Goal: Find contact information: Find contact information

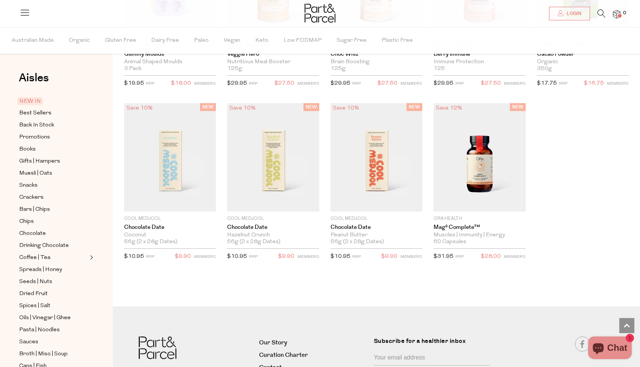
scroll to position [1073, 0]
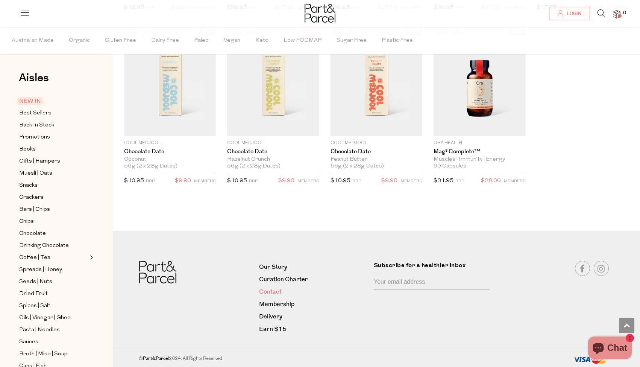
click at [274, 291] on link "Contact" at bounding box center [313, 291] width 109 height 10
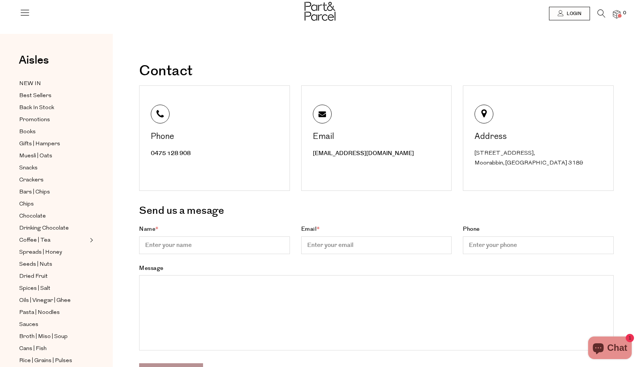
drag, startPoint x: 541, startPoint y: 162, endPoint x: 470, endPoint y: 154, distance: 71.9
click at [470, 154] on div "Address [STREET_ADDRESS]" at bounding box center [538, 137] width 151 height 105
click at [541, 167] on div "[STREET_ADDRESS]" at bounding box center [538, 157] width 129 height 19
drag, startPoint x: 538, startPoint y: 163, endPoint x: 470, endPoint y: 156, distance: 68.4
click at [470, 156] on div "Address [STREET_ADDRESS]" at bounding box center [538, 137] width 151 height 105
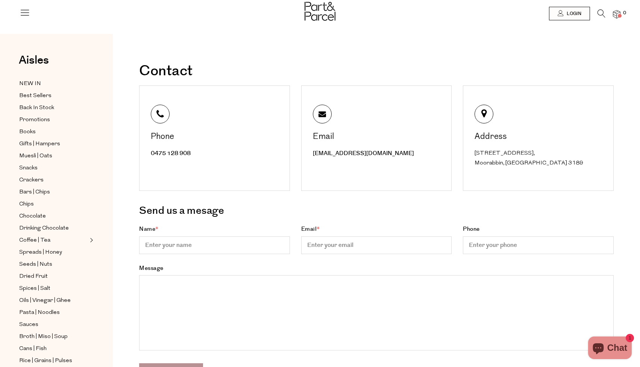
copy div "Unit 55, 15 Cochranes Rd, Moorabbin, VIC 3189"
click at [27, 10] on icon at bounding box center [25, 12] width 11 height 11
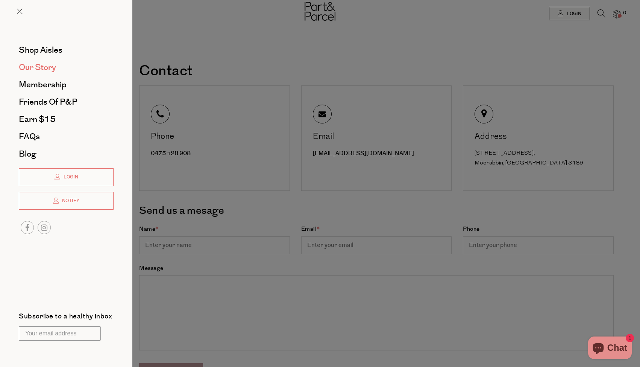
click at [37, 68] on span "Our Story" at bounding box center [37, 67] width 37 height 12
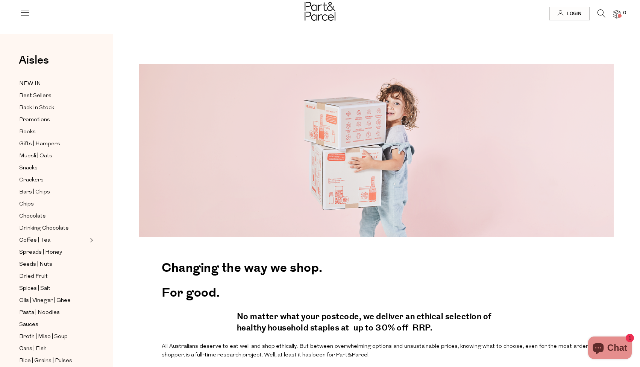
scroll to position [111, 0]
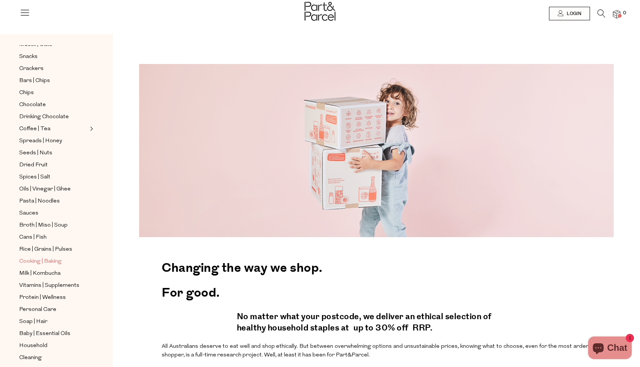
click at [34, 257] on span "Cooking | Baking" at bounding box center [40, 261] width 42 height 9
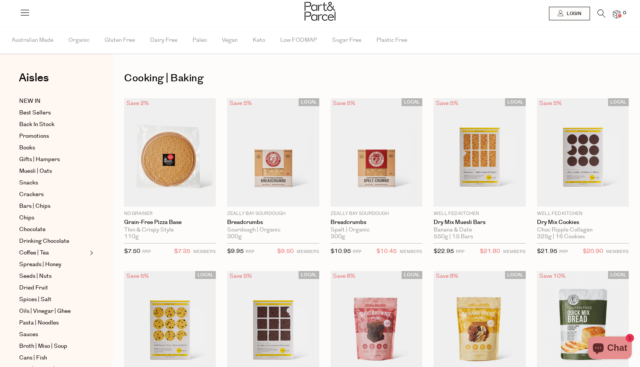
click at [601, 12] on icon at bounding box center [601, 13] width 8 height 8
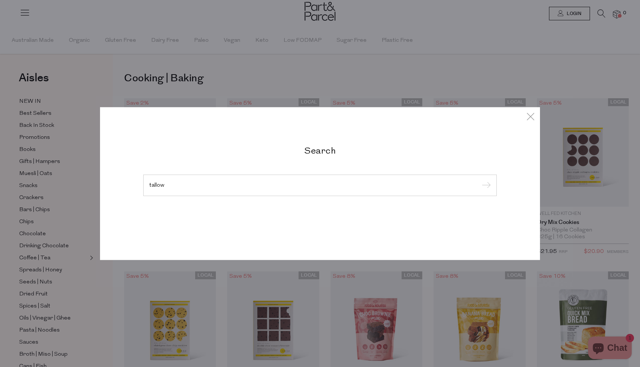
type input "tallow"
click at [479, 180] on input "submit" at bounding box center [484, 185] width 11 height 11
